Goal: Find contact information: Find contact information

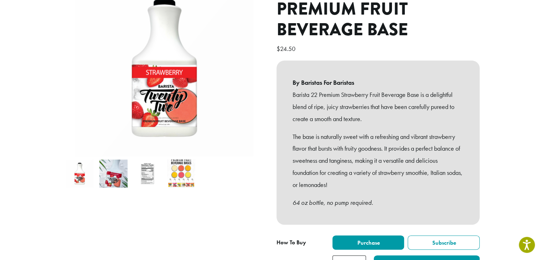
scroll to position [142, 0]
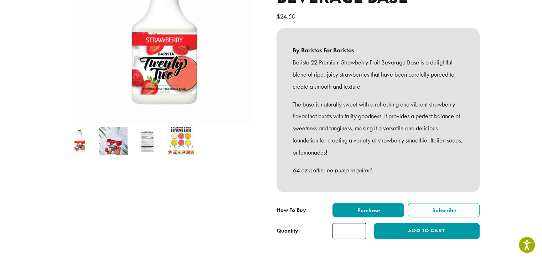
click at [189, 128] on img at bounding box center [181, 141] width 28 height 28
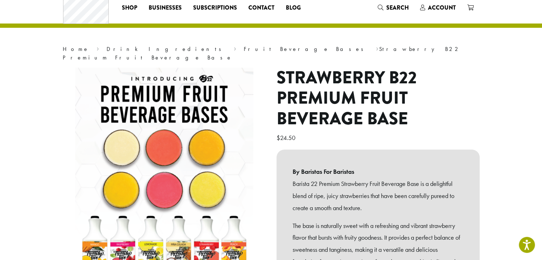
scroll to position [0, 0]
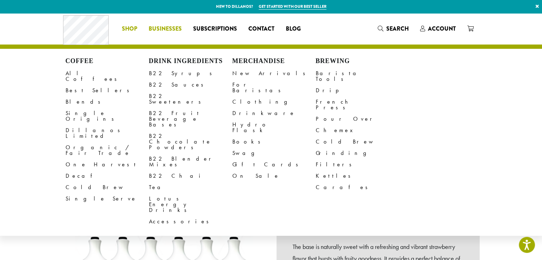
click at [165, 28] on span "Businesses" at bounding box center [165, 29] width 33 height 9
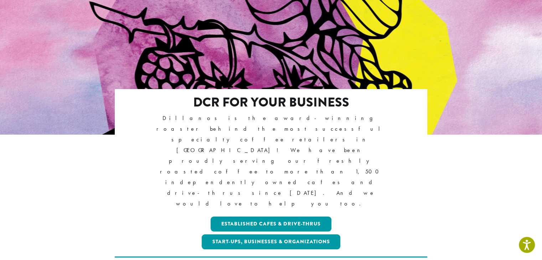
scroll to position [71, 0]
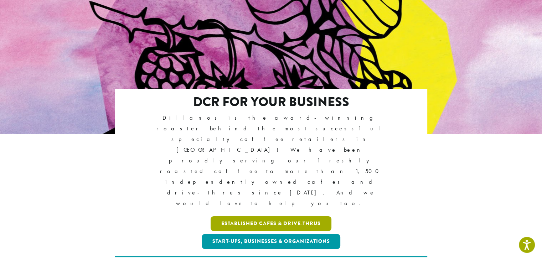
click at [277, 216] on link "Established Cafes & Drive-Thrus" at bounding box center [270, 223] width 121 height 15
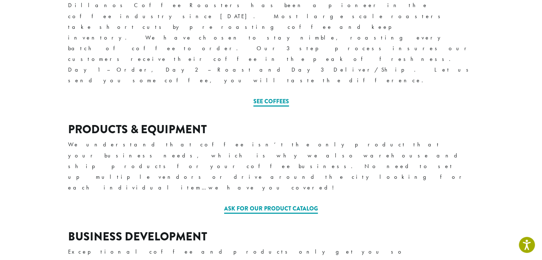
scroll to position [321, 0]
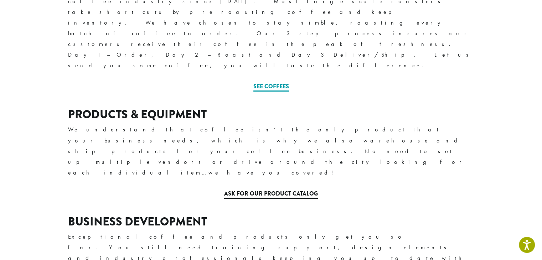
click at [251, 189] on link "Ask for our Product Catalog" at bounding box center [271, 193] width 94 height 9
